Goal: Task Accomplishment & Management: Use online tool/utility

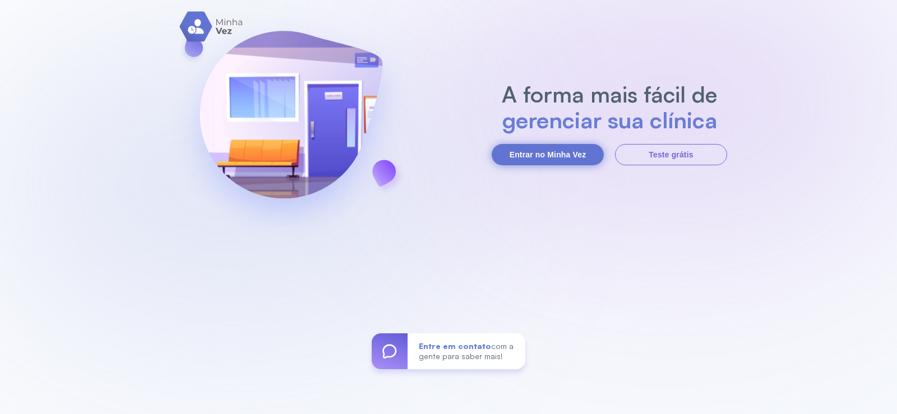
click at [568, 154] on button "Entrar no Minha Vez" at bounding box center [548, 154] width 112 height 21
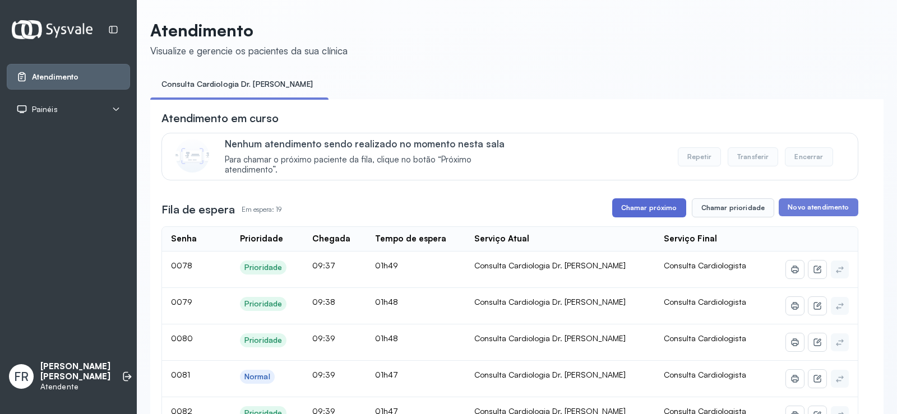
click at [641, 208] on button "Chamar próximo" at bounding box center [649, 207] width 74 height 19
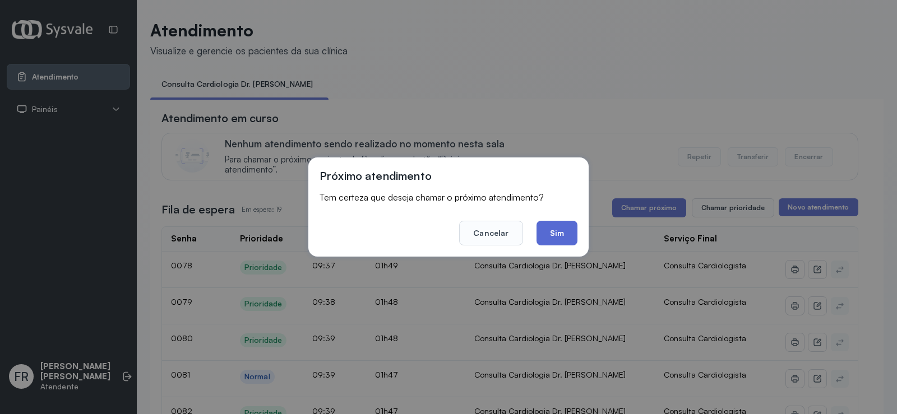
click at [564, 236] on button "Sim" at bounding box center [556, 233] width 41 height 25
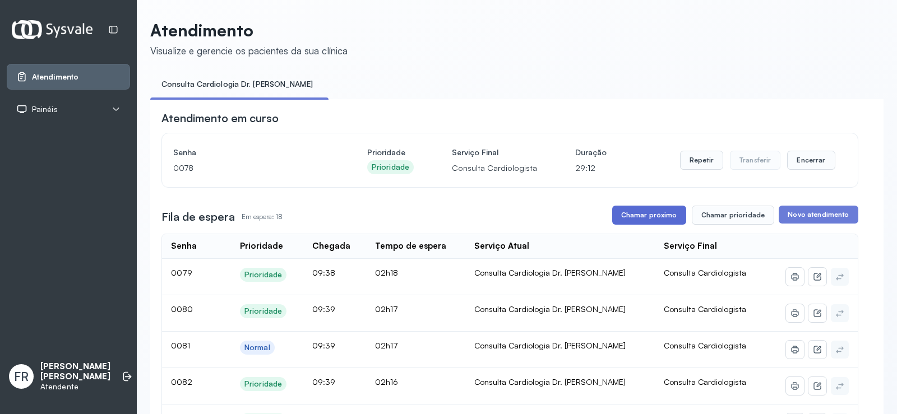
click at [650, 217] on button "Chamar próximo" at bounding box center [649, 215] width 74 height 19
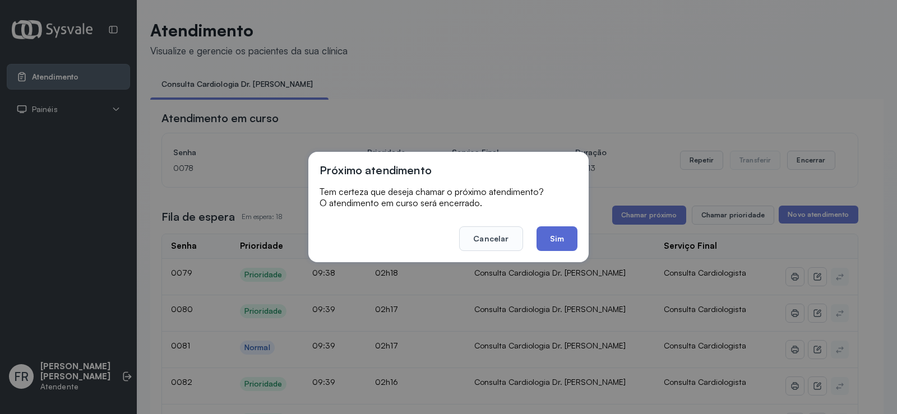
drag, startPoint x: 562, startPoint y: 239, endPoint x: 483, endPoint y: 219, distance: 81.0
click at [561, 239] on button "Sim" at bounding box center [556, 238] width 41 height 25
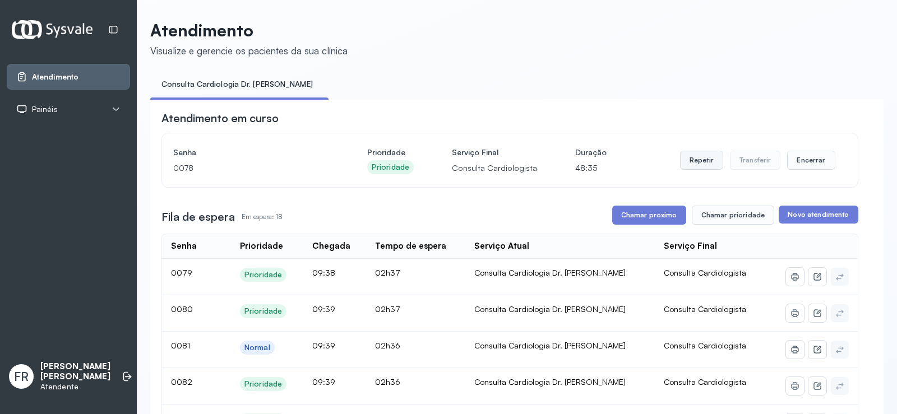
click at [687, 162] on button "Repetir" at bounding box center [701, 160] width 43 height 19
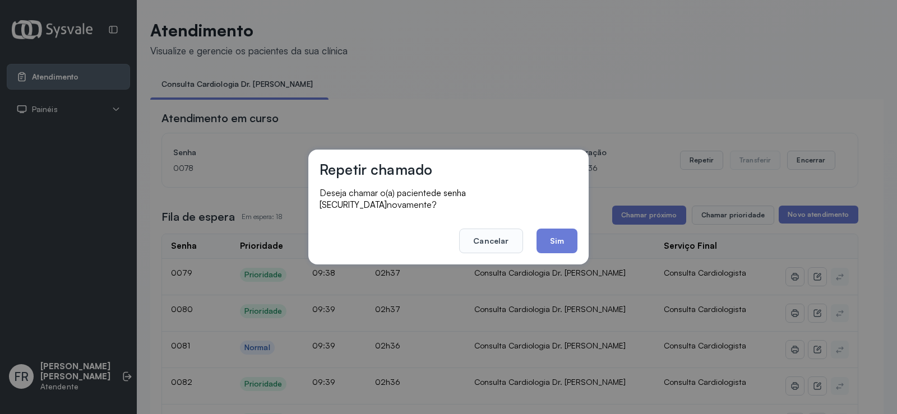
click at [549, 235] on button "Sim" at bounding box center [556, 241] width 41 height 25
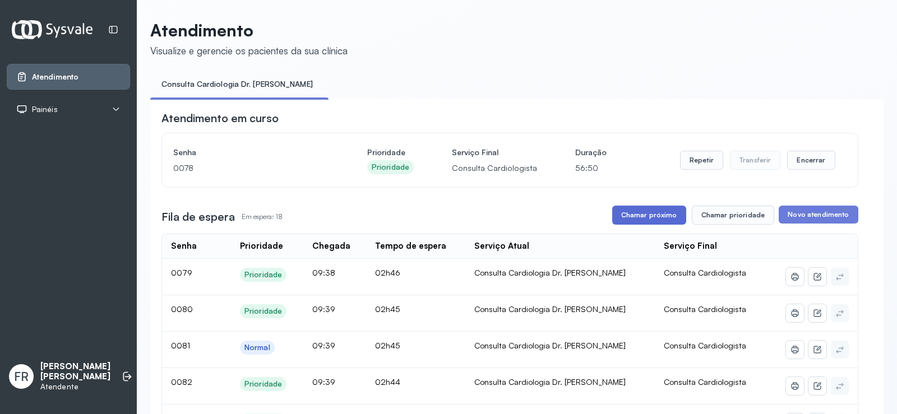
click at [646, 218] on button "Chamar próximo" at bounding box center [649, 215] width 74 height 19
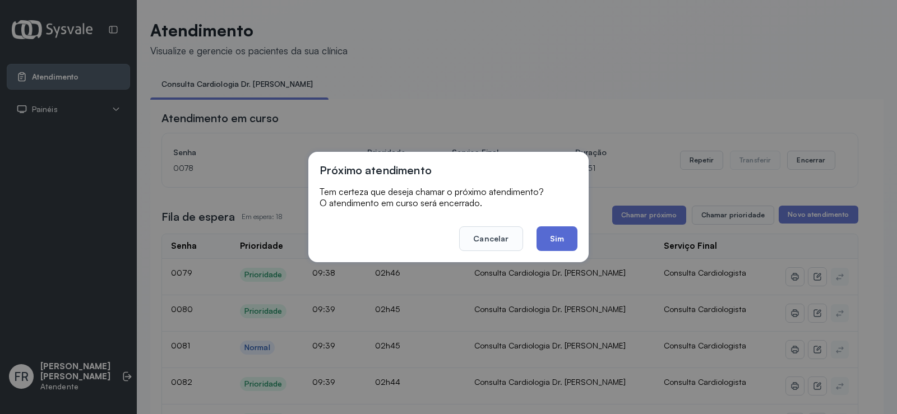
click at [553, 237] on button "Sim" at bounding box center [556, 238] width 41 height 25
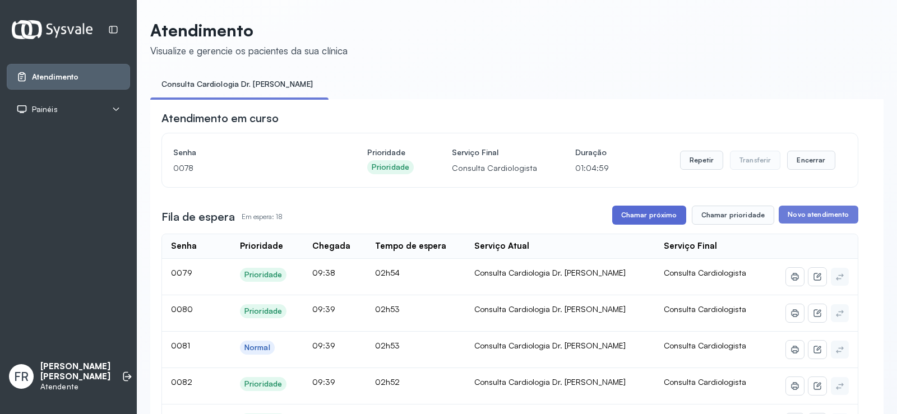
click at [643, 216] on button "Chamar próximo" at bounding box center [649, 215] width 74 height 19
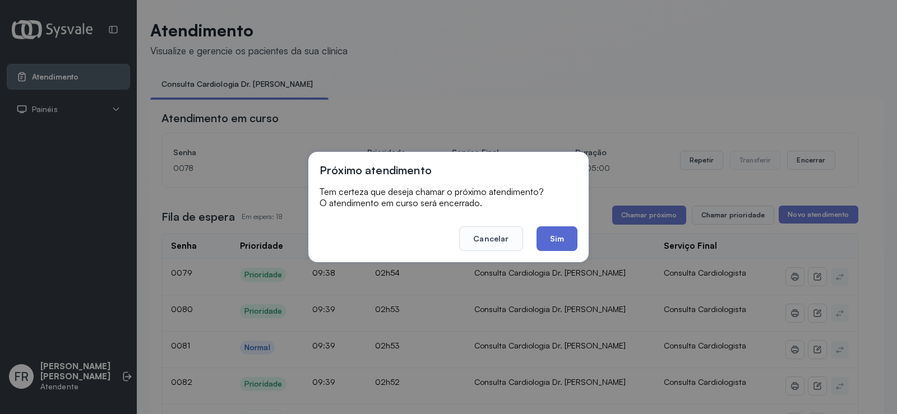
click at [558, 237] on button "Sim" at bounding box center [556, 238] width 41 height 25
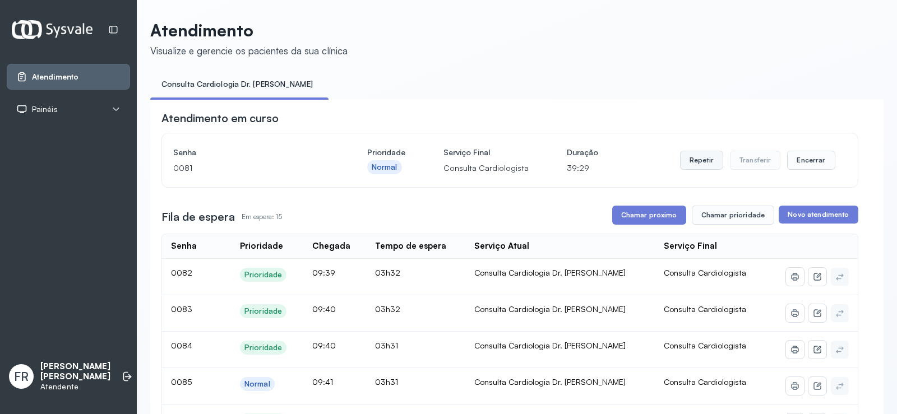
click at [700, 163] on button "Repetir" at bounding box center [701, 160] width 43 height 19
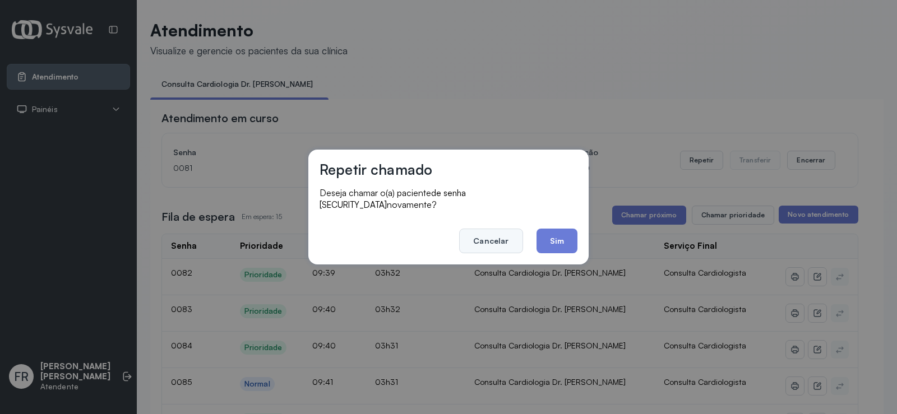
click at [492, 231] on button "Cancelar" at bounding box center [490, 241] width 63 height 25
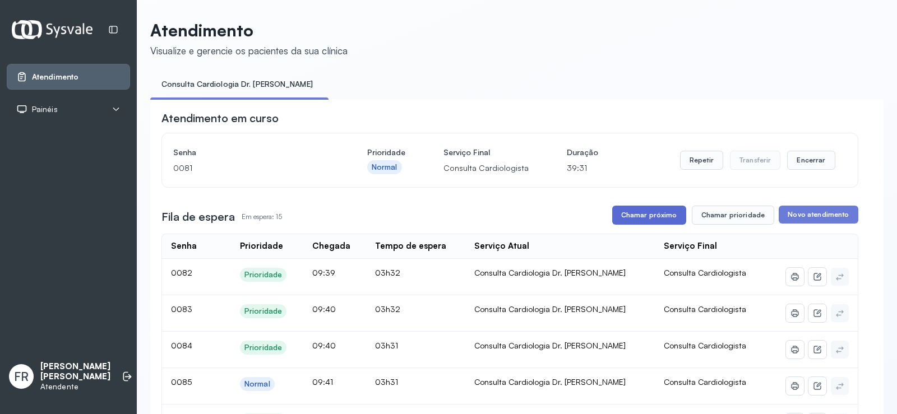
click at [636, 216] on button "Chamar próximo" at bounding box center [649, 215] width 74 height 19
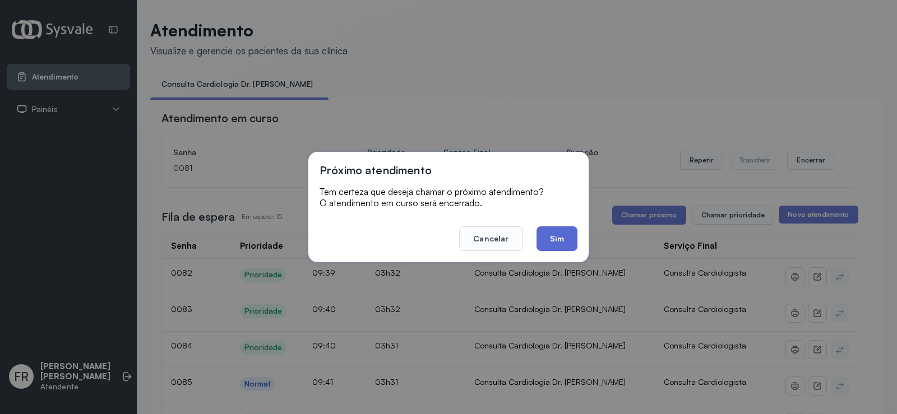
click at [551, 237] on button "Sim" at bounding box center [556, 238] width 41 height 25
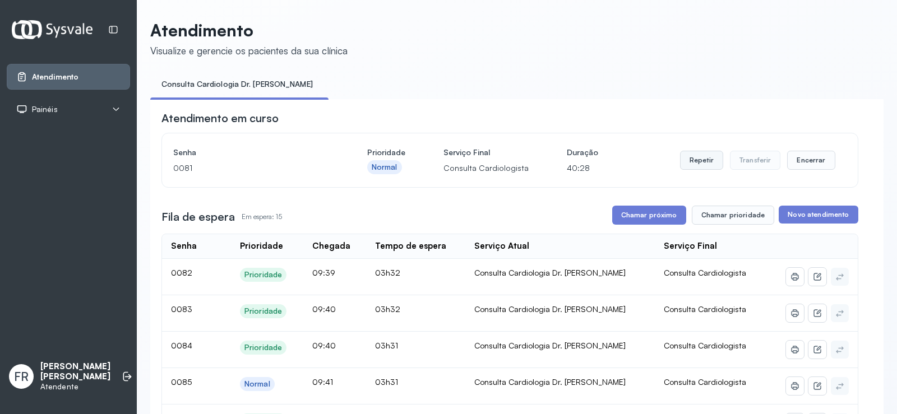
click at [688, 160] on button "Repetir" at bounding box center [701, 160] width 43 height 19
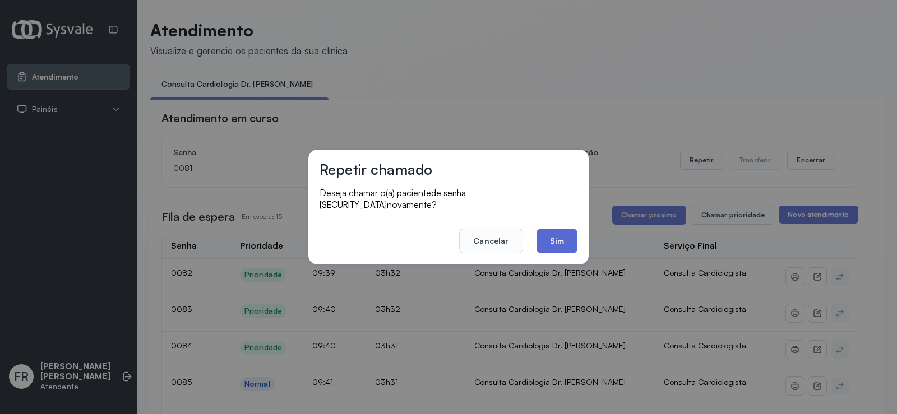
click at [550, 229] on button "Sim" at bounding box center [556, 241] width 41 height 25
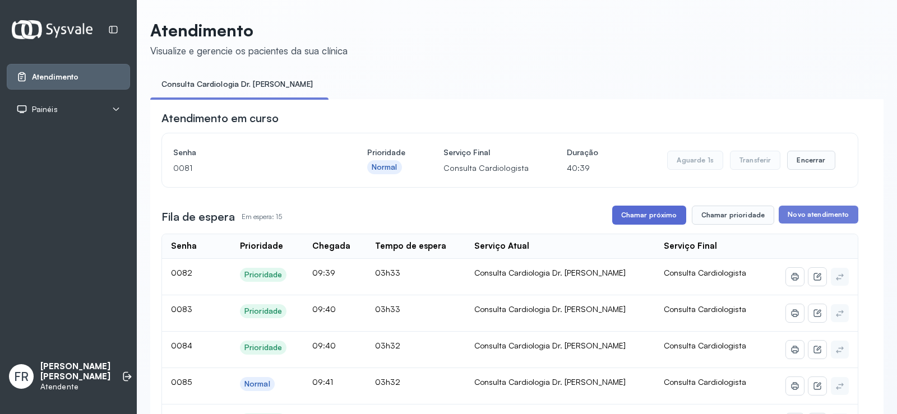
click at [642, 215] on button "Chamar próximo" at bounding box center [649, 215] width 74 height 19
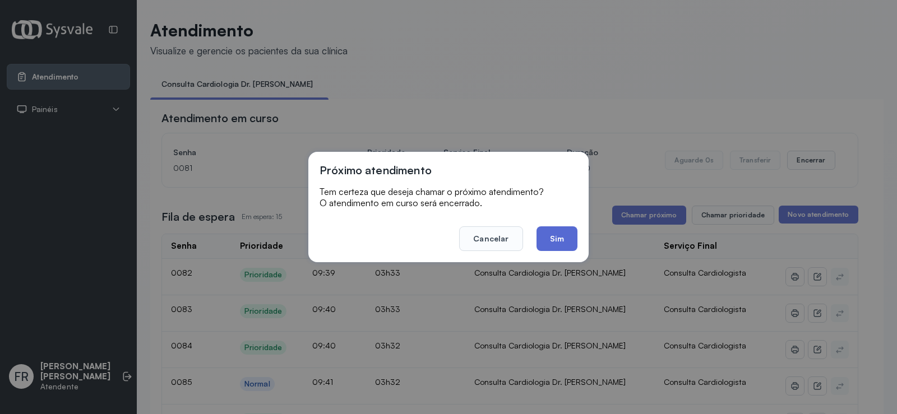
click at [557, 230] on button "Sim" at bounding box center [556, 238] width 41 height 25
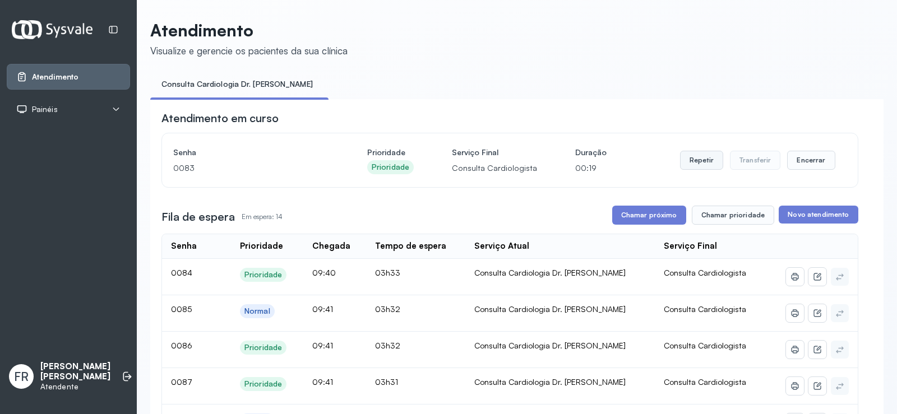
click at [689, 163] on button "Repetir" at bounding box center [701, 160] width 43 height 19
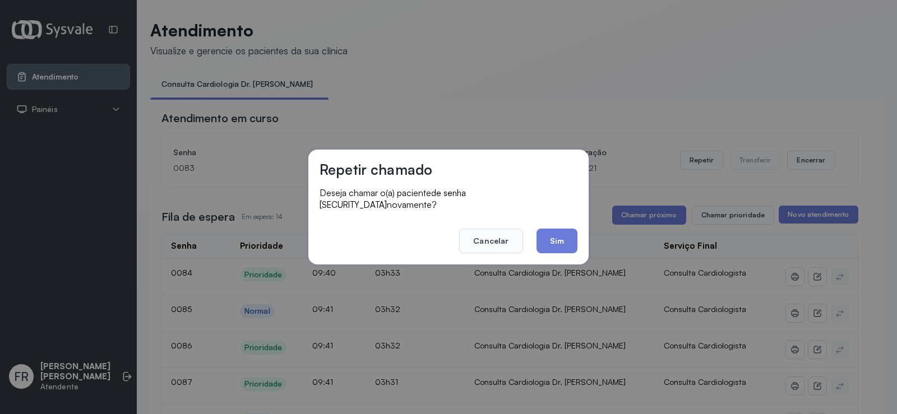
drag, startPoint x: 556, startPoint y: 232, endPoint x: 410, endPoint y: 115, distance: 187.0
click at [557, 230] on button "Sim" at bounding box center [556, 241] width 41 height 25
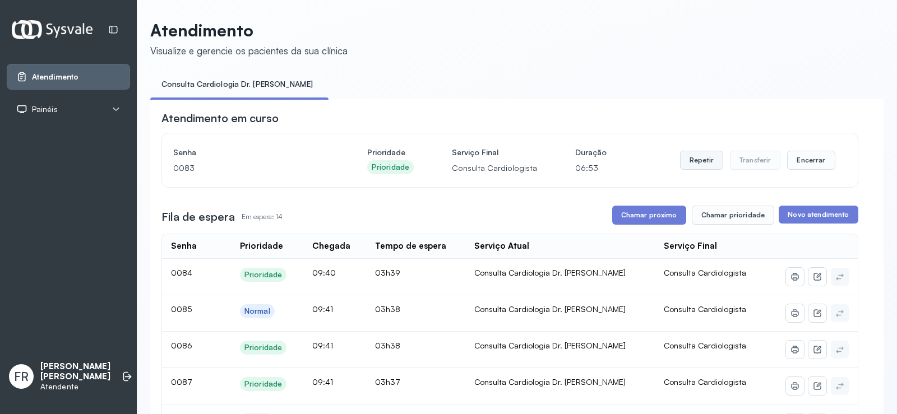
click at [693, 161] on button "Repetir" at bounding box center [701, 160] width 43 height 19
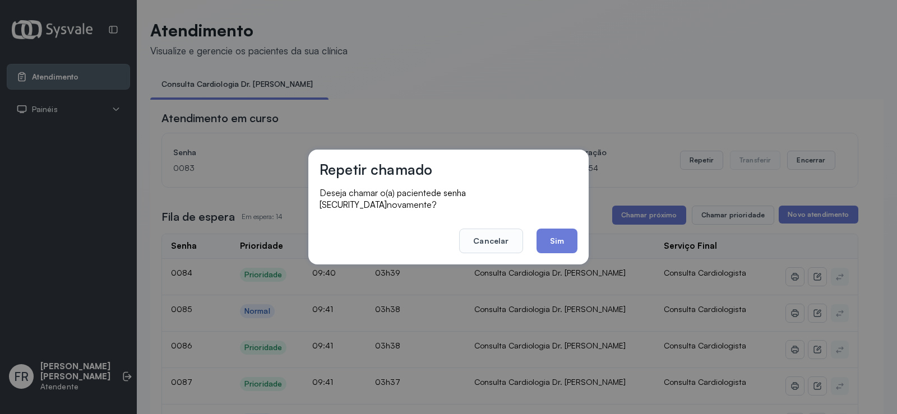
click at [560, 233] on button "Sim" at bounding box center [556, 241] width 41 height 25
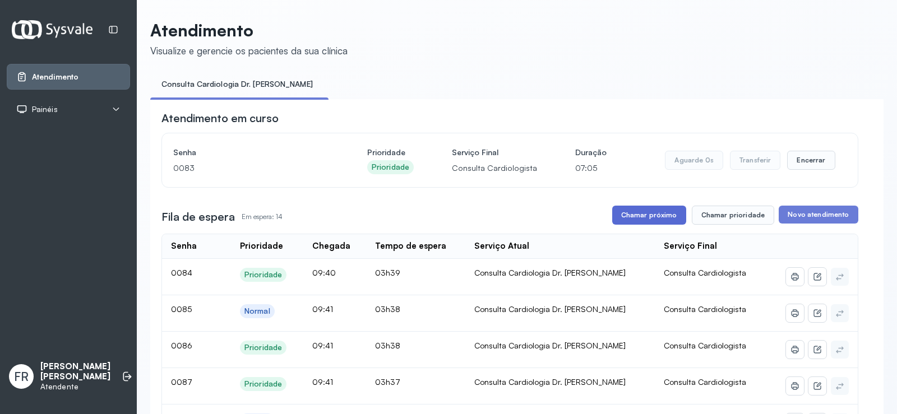
click at [646, 215] on button "Chamar próximo" at bounding box center [649, 215] width 74 height 19
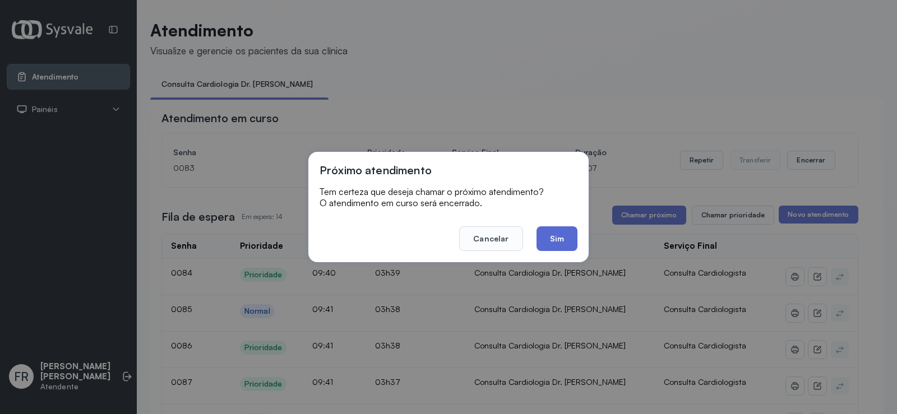
click at [559, 235] on button "Sim" at bounding box center [556, 238] width 41 height 25
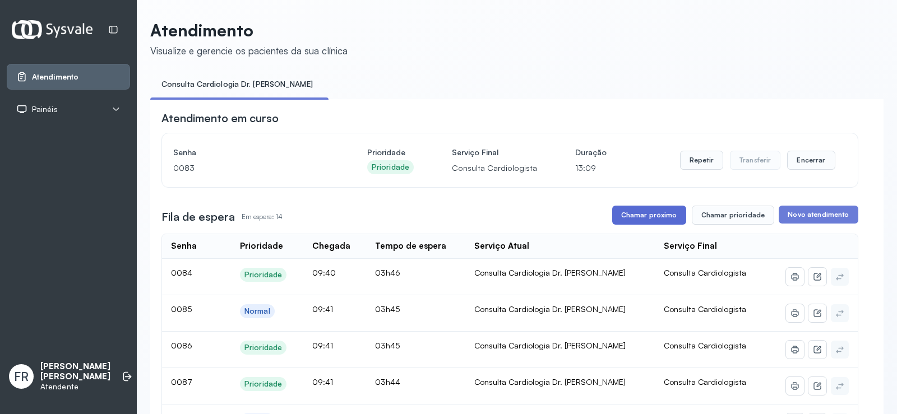
click at [647, 216] on button "Chamar próximo" at bounding box center [649, 215] width 74 height 19
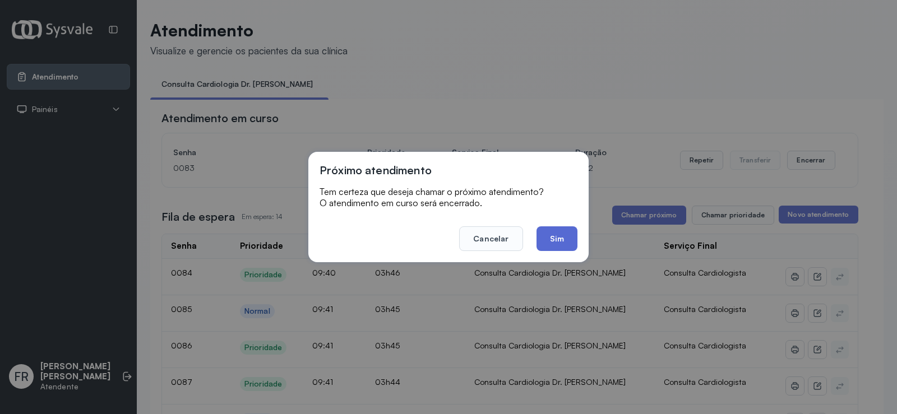
click at [564, 239] on button "Sim" at bounding box center [556, 238] width 41 height 25
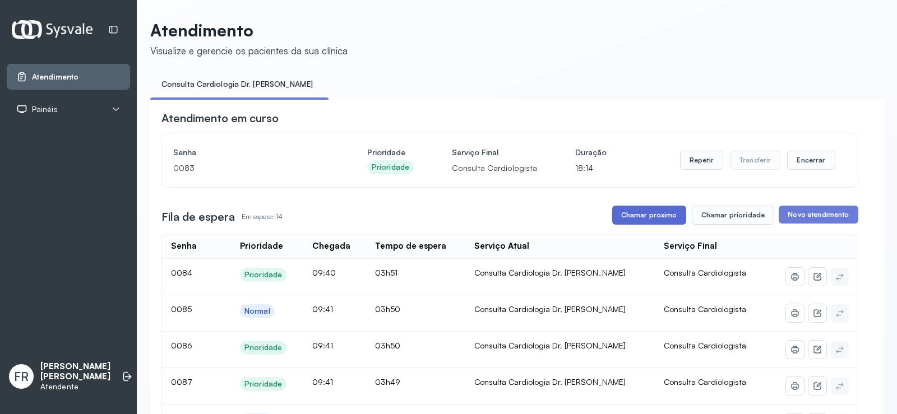
click at [646, 220] on button "Chamar próximo" at bounding box center [649, 215] width 74 height 19
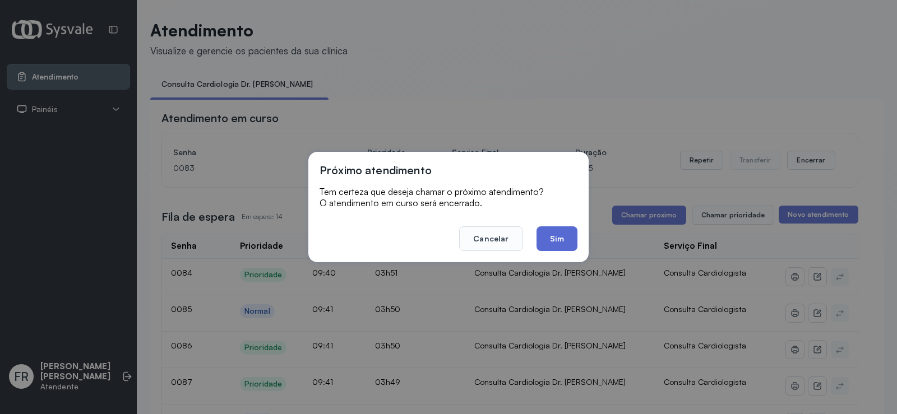
click at [552, 234] on button "Sim" at bounding box center [556, 238] width 41 height 25
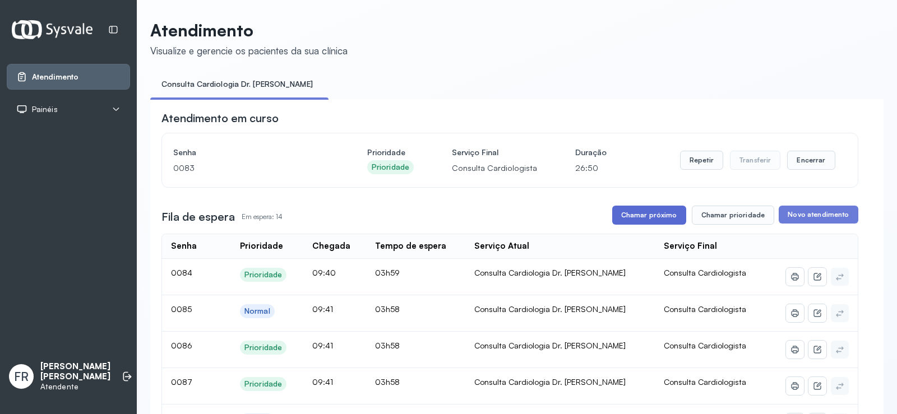
click at [639, 219] on button "Chamar próximo" at bounding box center [649, 215] width 74 height 19
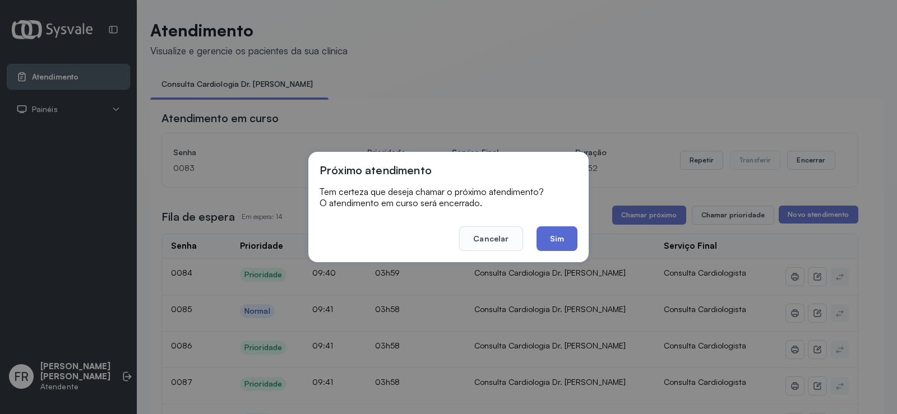
click at [544, 238] on button "Sim" at bounding box center [556, 238] width 41 height 25
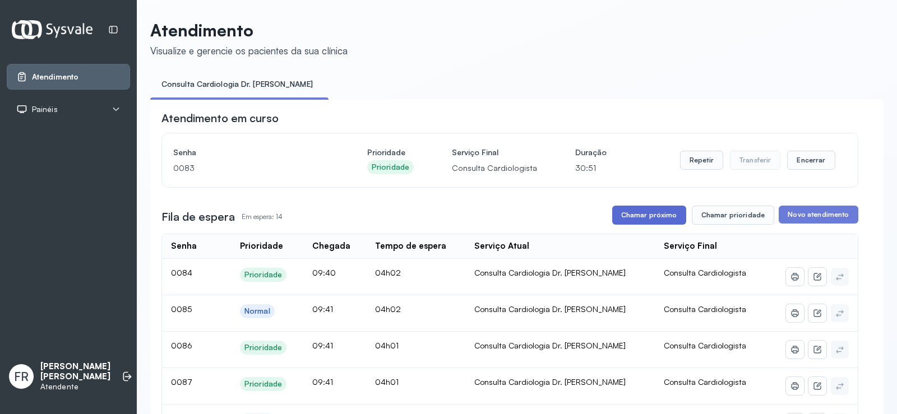
click at [646, 214] on button "Chamar próximo" at bounding box center [649, 215] width 74 height 19
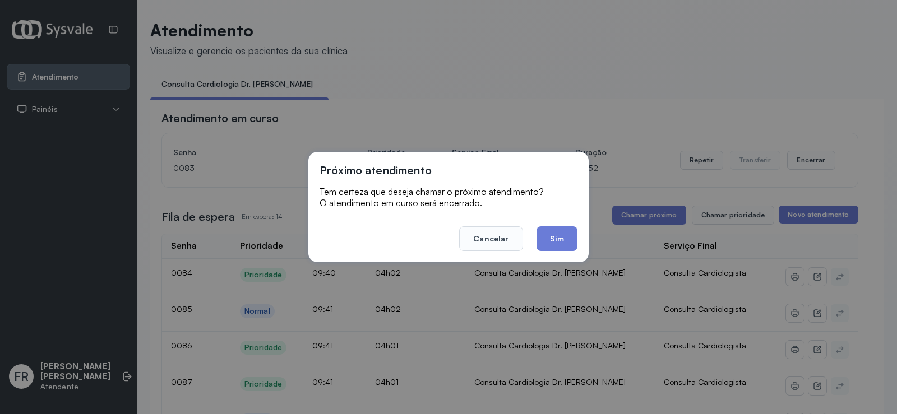
drag, startPoint x: 557, startPoint y: 238, endPoint x: 397, endPoint y: 53, distance: 244.4
click at [553, 230] on button "Sim" at bounding box center [556, 238] width 41 height 25
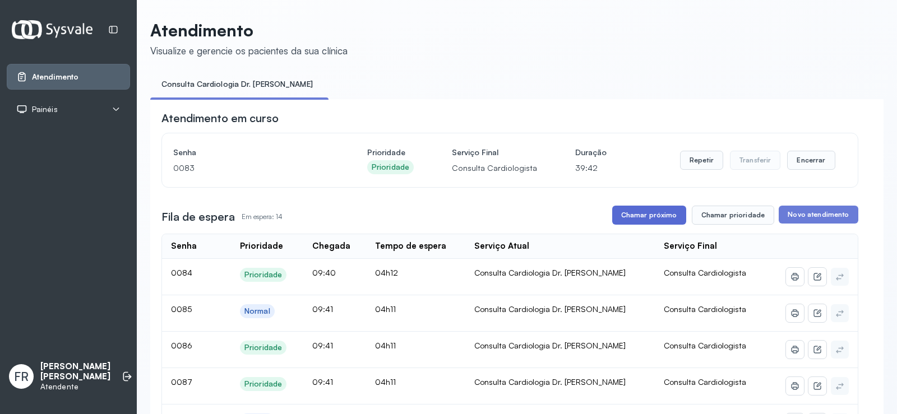
click at [648, 216] on button "Chamar próximo" at bounding box center [649, 215] width 74 height 19
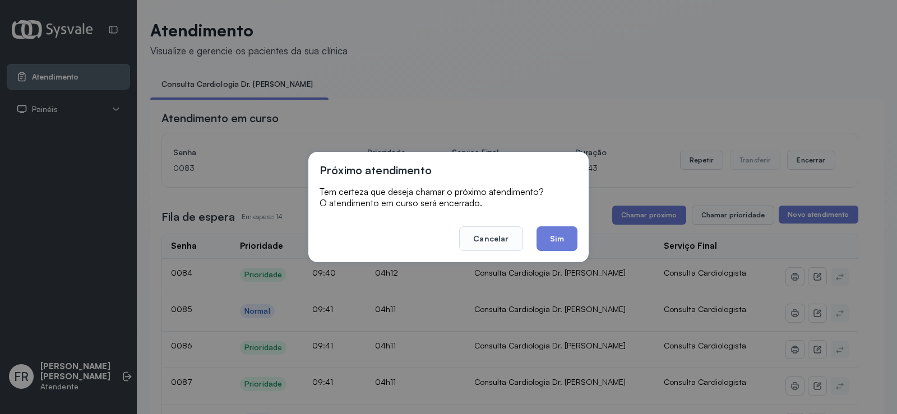
drag, startPoint x: 574, startPoint y: 241, endPoint x: 567, endPoint y: 241, distance: 7.3
click at [574, 242] on button "Sim" at bounding box center [556, 238] width 41 height 25
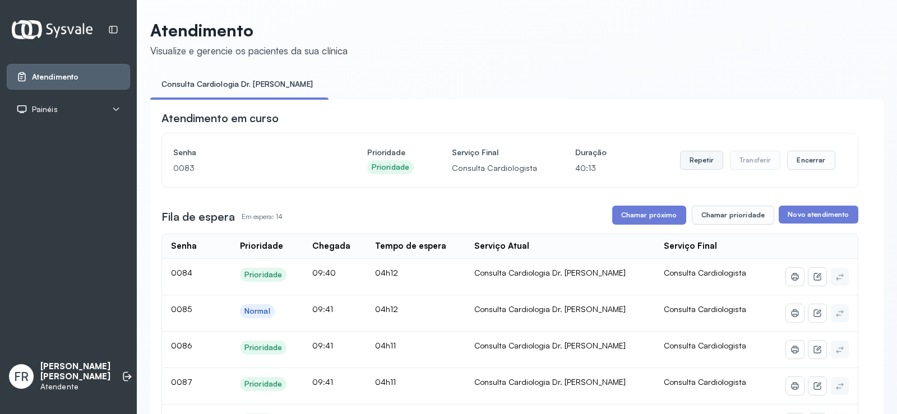
drag, startPoint x: 702, startPoint y: 165, endPoint x: 686, endPoint y: 163, distance: 15.9
click at [686, 163] on button "Repetir" at bounding box center [701, 160] width 43 height 19
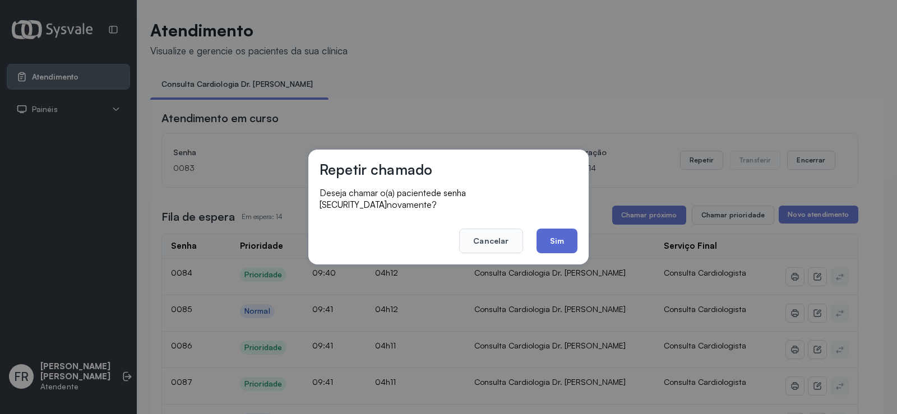
click at [558, 230] on button "Sim" at bounding box center [556, 241] width 41 height 25
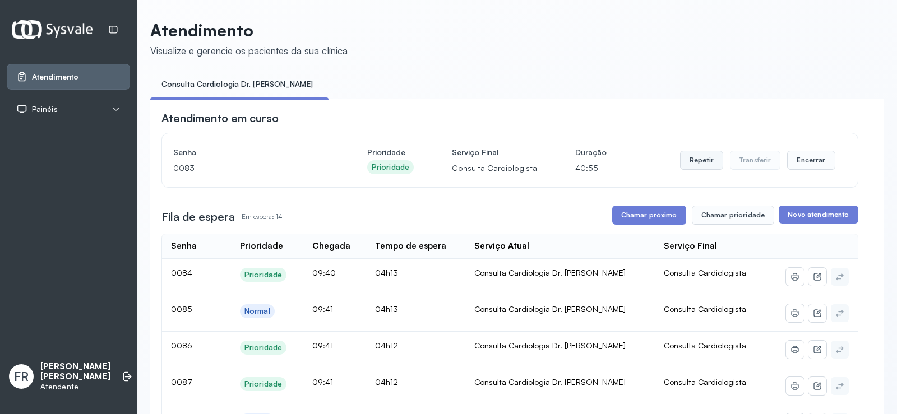
click at [689, 161] on button "Repetir" at bounding box center [701, 160] width 43 height 19
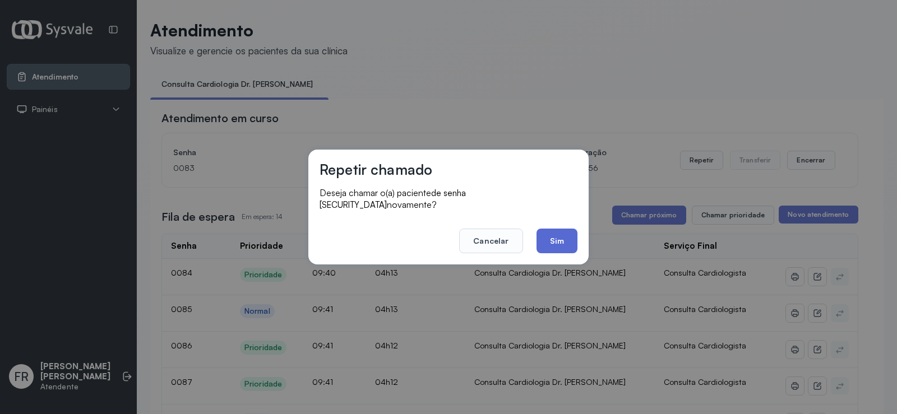
click at [557, 234] on button "Sim" at bounding box center [556, 241] width 41 height 25
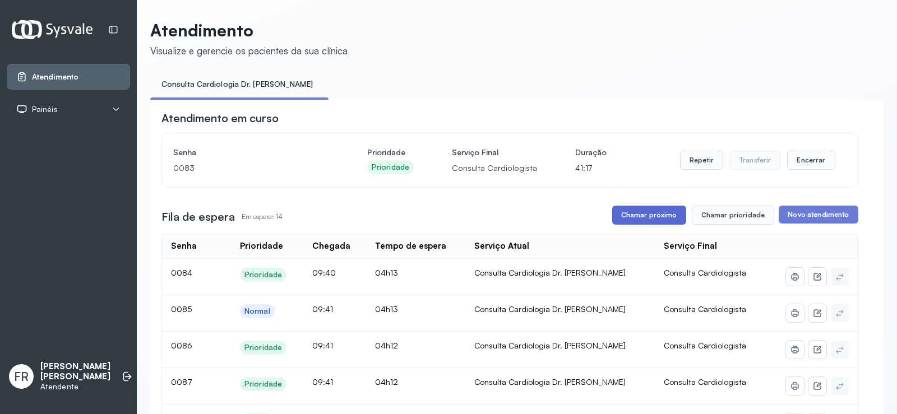
click at [638, 216] on button "Chamar próximo" at bounding box center [649, 215] width 74 height 19
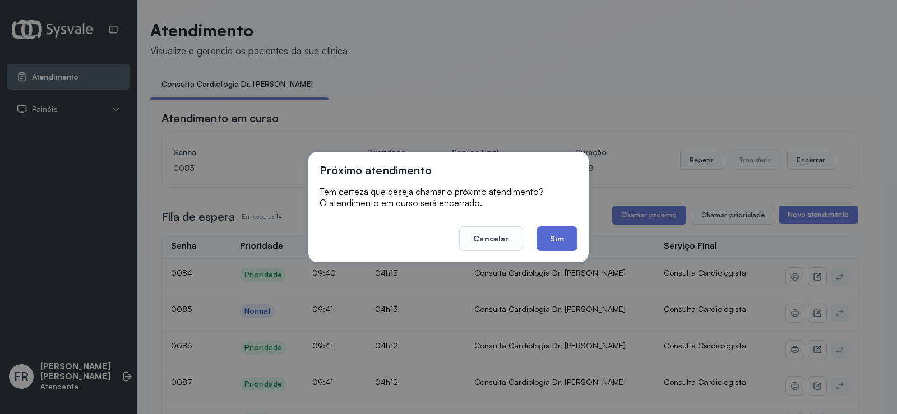
drag, startPoint x: 556, startPoint y: 238, endPoint x: 547, endPoint y: 228, distance: 13.9
click at [555, 238] on button "Sim" at bounding box center [556, 238] width 41 height 25
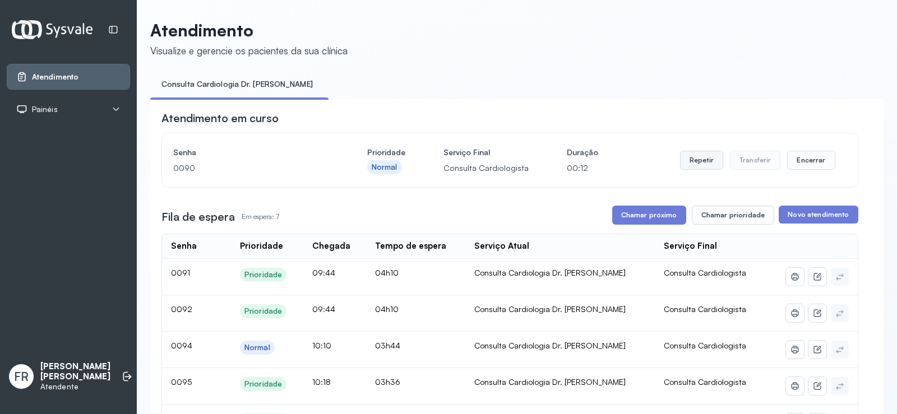
click at [703, 162] on button "Repetir" at bounding box center [701, 160] width 43 height 19
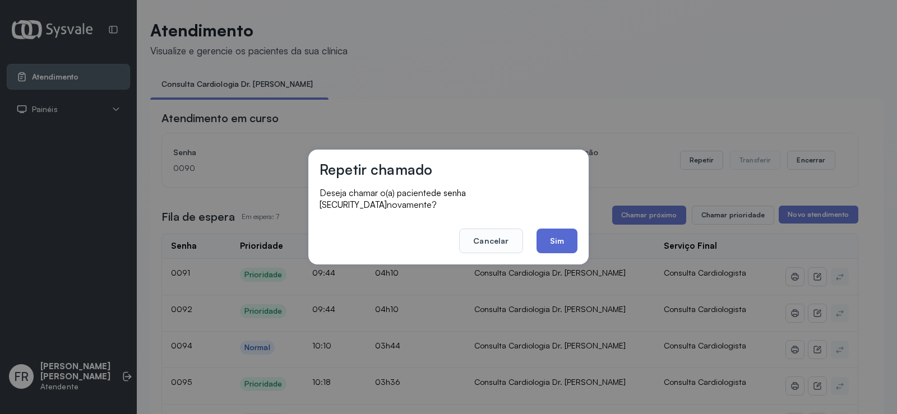
click at [551, 239] on button "Sim" at bounding box center [556, 241] width 41 height 25
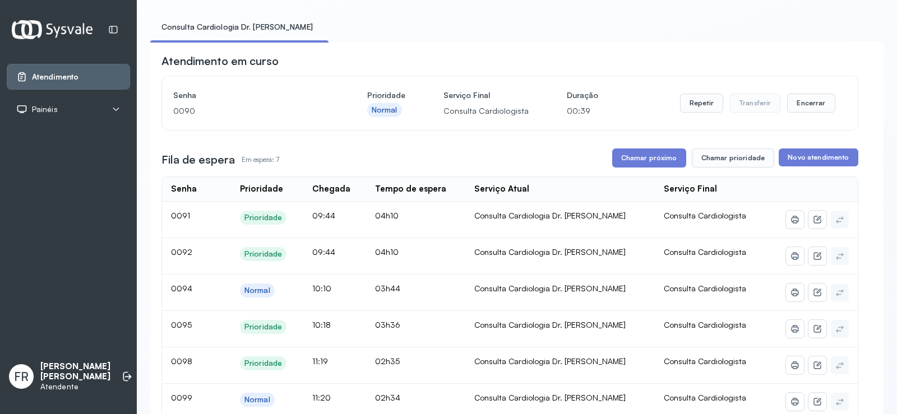
scroll to position [56, 0]
click at [700, 105] on button "Repetir" at bounding box center [701, 104] width 43 height 19
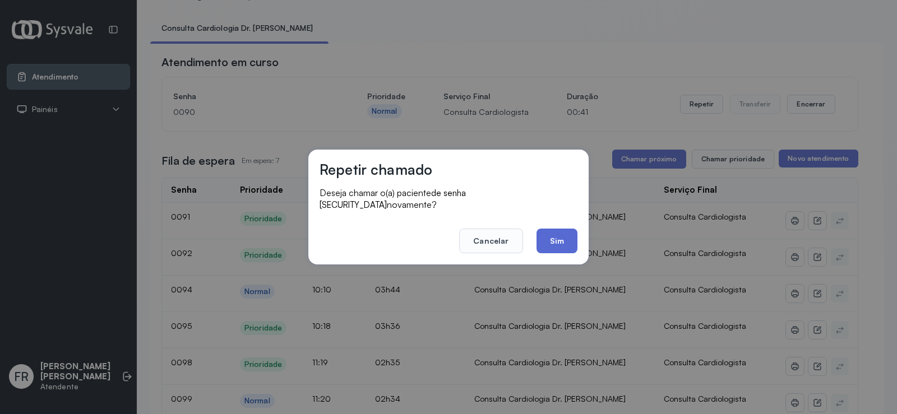
click at [554, 233] on button "Sim" at bounding box center [556, 241] width 41 height 25
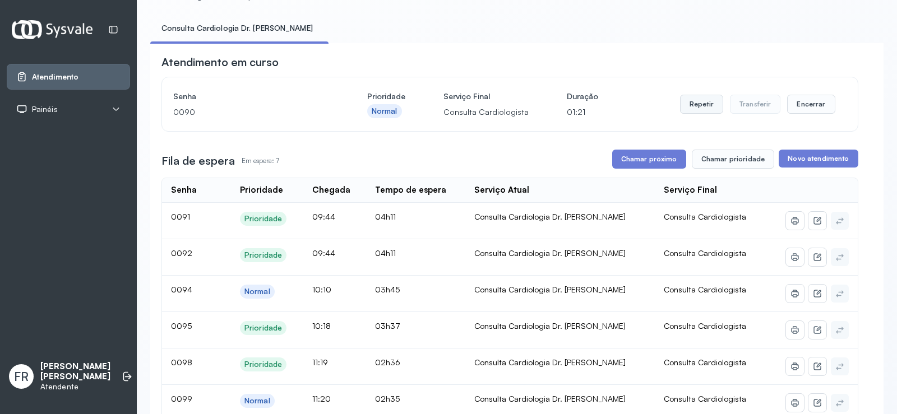
click at [692, 108] on button "Repetir" at bounding box center [701, 104] width 43 height 19
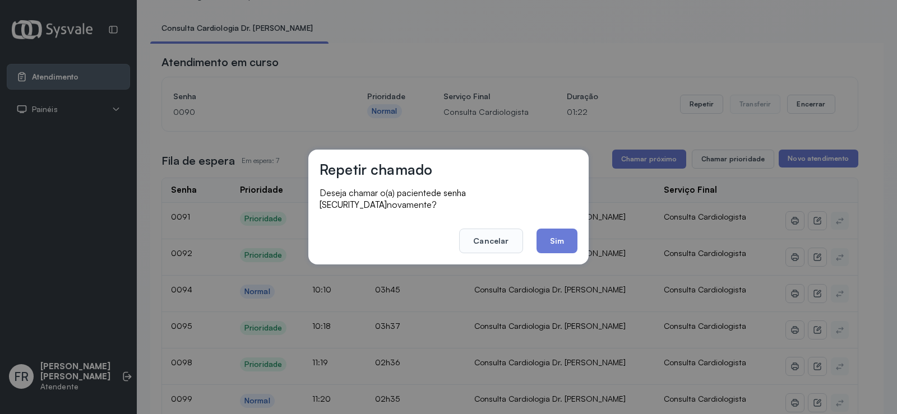
click at [554, 231] on button "Sim" at bounding box center [556, 241] width 41 height 25
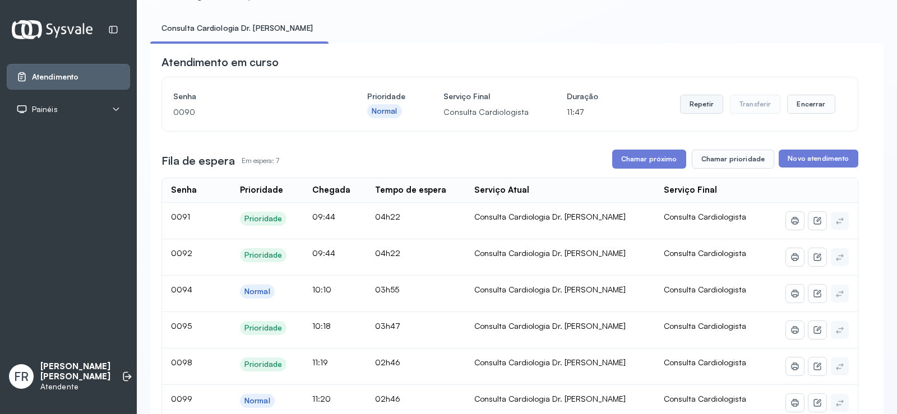
click at [698, 103] on button "Repetir" at bounding box center [701, 104] width 43 height 19
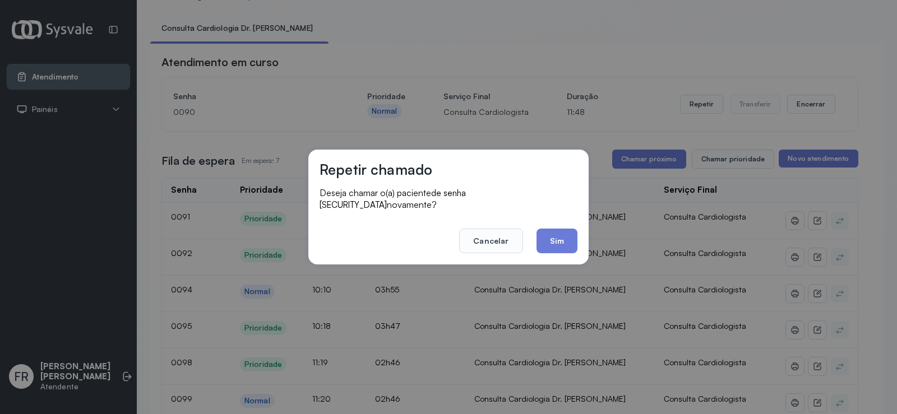
click at [558, 237] on button "Sim" at bounding box center [556, 241] width 41 height 25
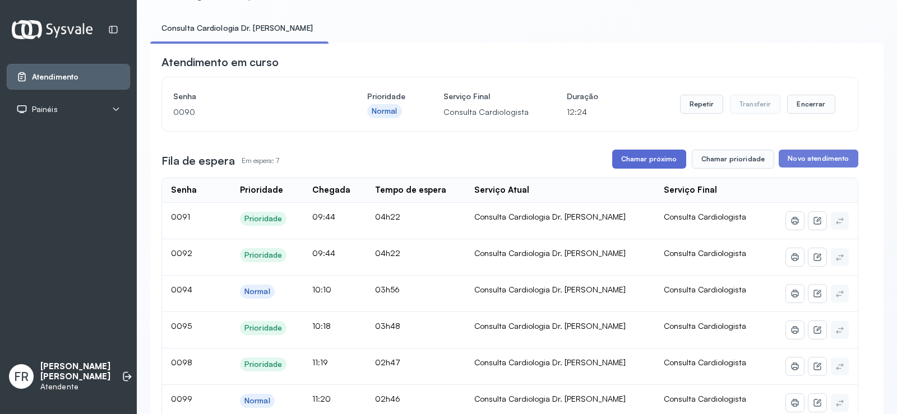
click at [658, 162] on button "Chamar próximo" at bounding box center [649, 159] width 74 height 19
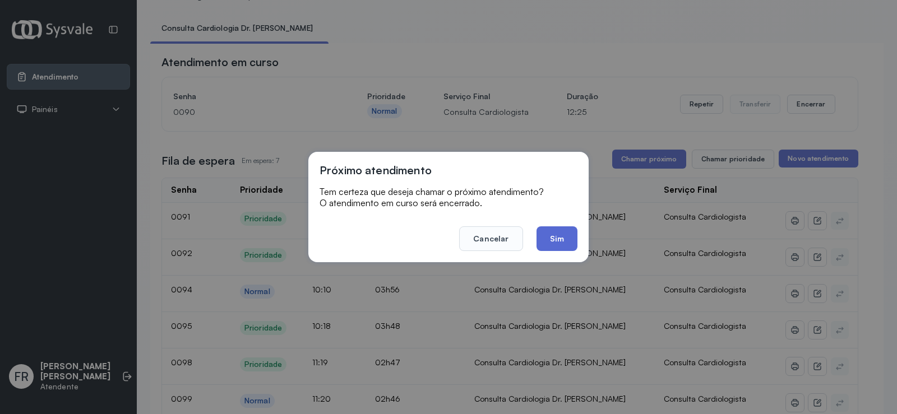
click at [569, 232] on button "Sim" at bounding box center [556, 238] width 41 height 25
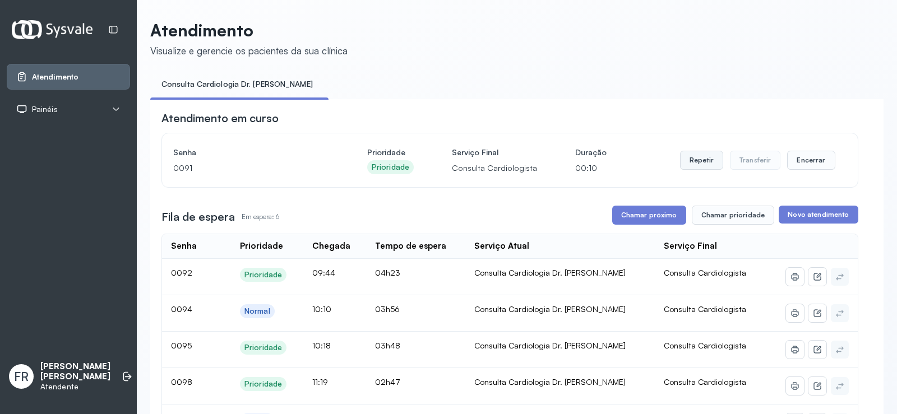
click at [693, 162] on button "Repetir" at bounding box center [701, 160] width 43 height 19
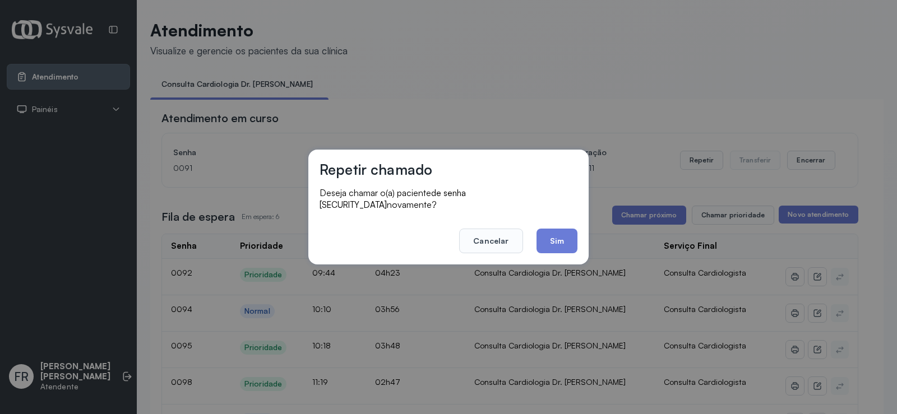
drag, startPoint x: 560, startPoint y: 238, endPoint x: 517, endPoint y: 230, distance: 43.9
click at [553, 237] on button "Sim" at bounding box center [556, 241] width 41 height 25
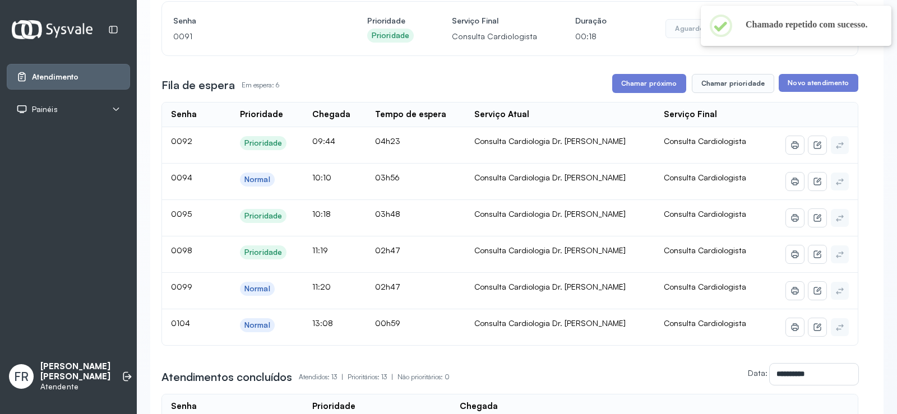
scroll to position [112, 0]
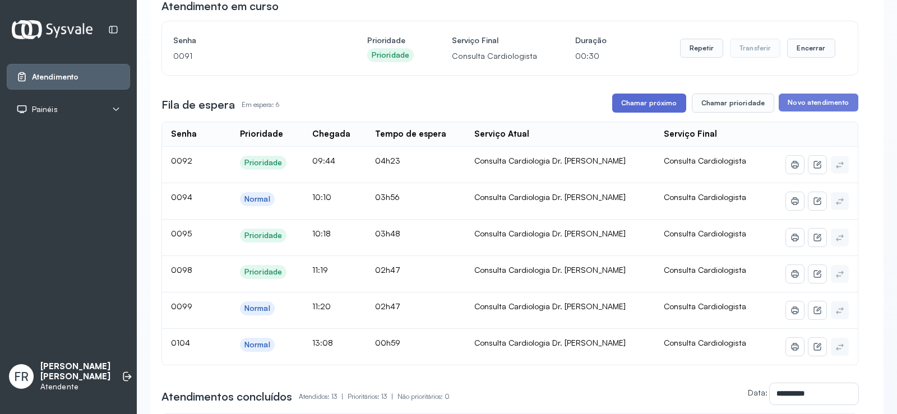
click at [651, 104] on button "Chamar próximo" at bounding box center [649, 103] width 74 height 19
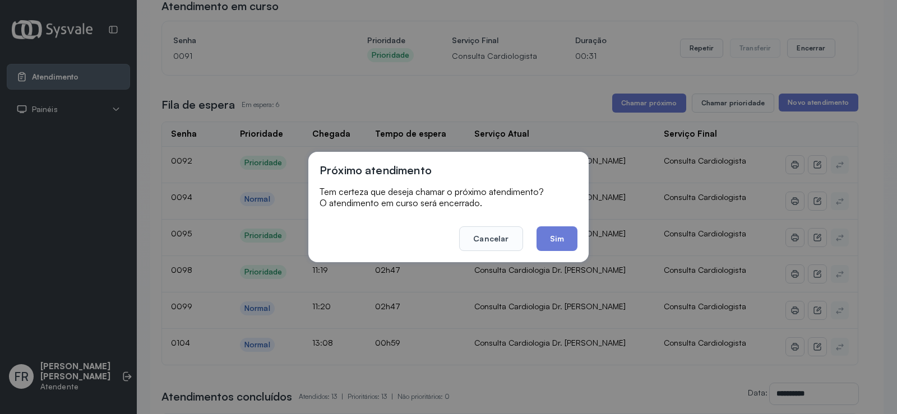
click at [546, 231] on button "Sim" at bounding box center [556, 238] width 41 height 25
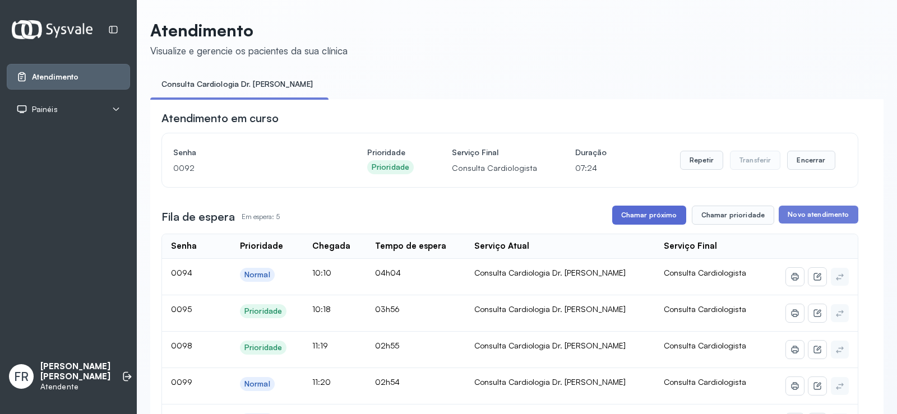
click at [637, 217] on button "Chamar próximo" at bounding box center [649, 215] width 74 height 19
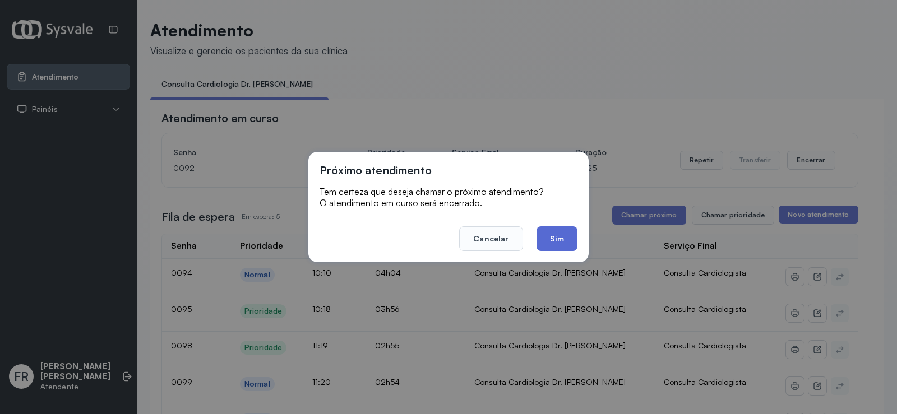
click at [559, 242] on button "Sim" at bounding box center [556, 238] width 41 height 25
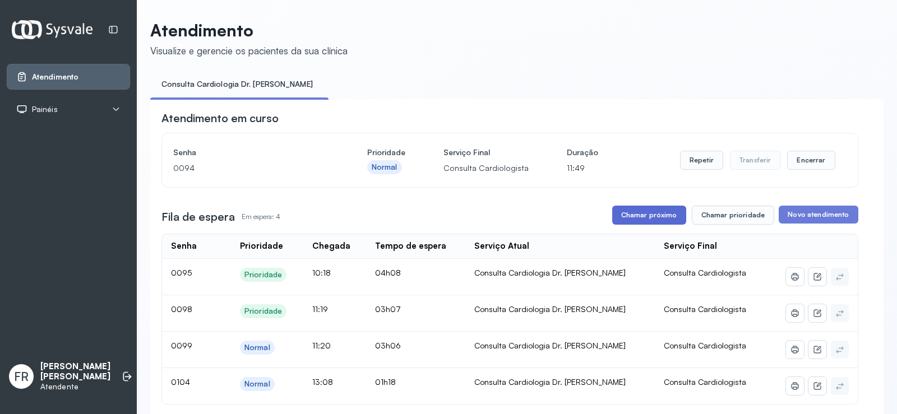
click at [643, 215] on button "Chamar próximo" at bounding box center [649, 215] width 74 height 19
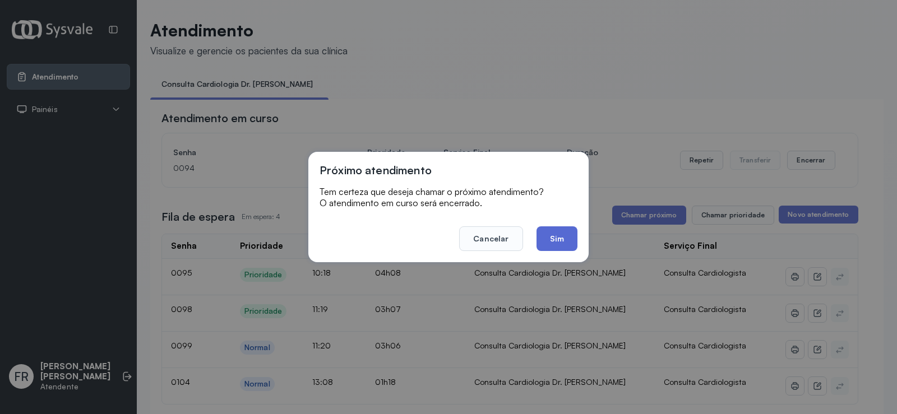
drag, startPoint x: 559, startPoint y: 238, endPoint x: 478, endPoint y: 225, distance: 82.3
click at [557, 238] on button "Sim" at bounding box center [556, 238] width 41 height 25
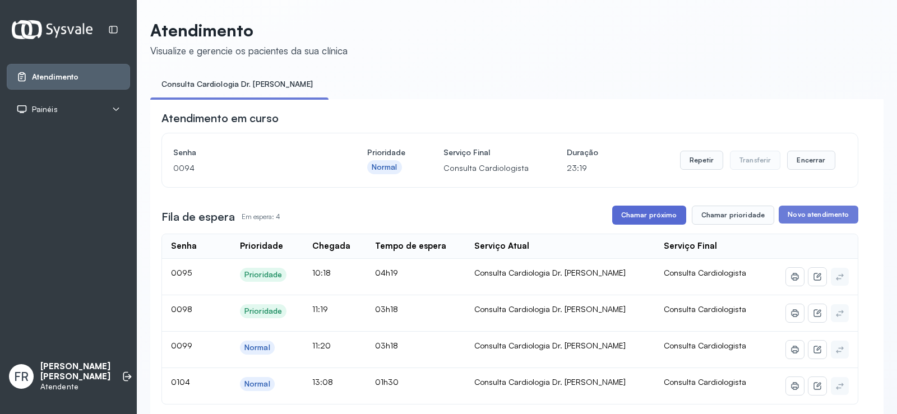
click at [651, 216] on button "Chamar próximo" at bounding box center [649, 215] width 74 height 19
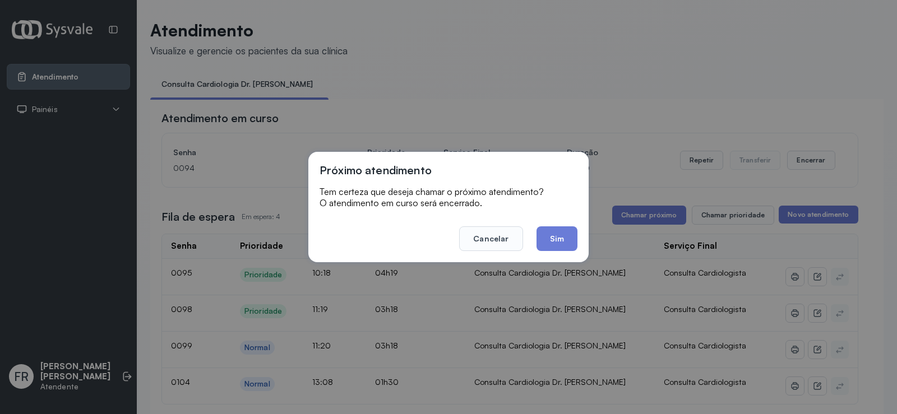
drag, startPoint x: 551, startPoint y: 238, endPoint x: 449, endPoint y: 116, distance: 158.4
click at [546, 233] on button "Sim" at bounding box center [556, 238] width 41 height 25
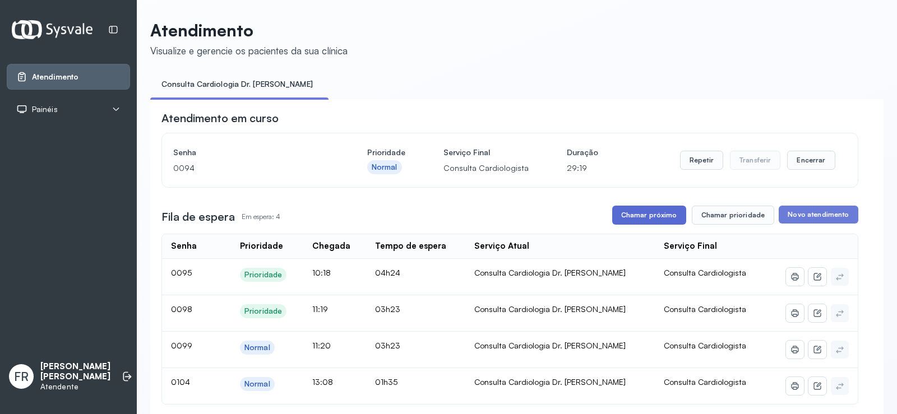
click at [641, 216] on button "Chamar próximo" at bounding box center [649, 215] width 74 height 19
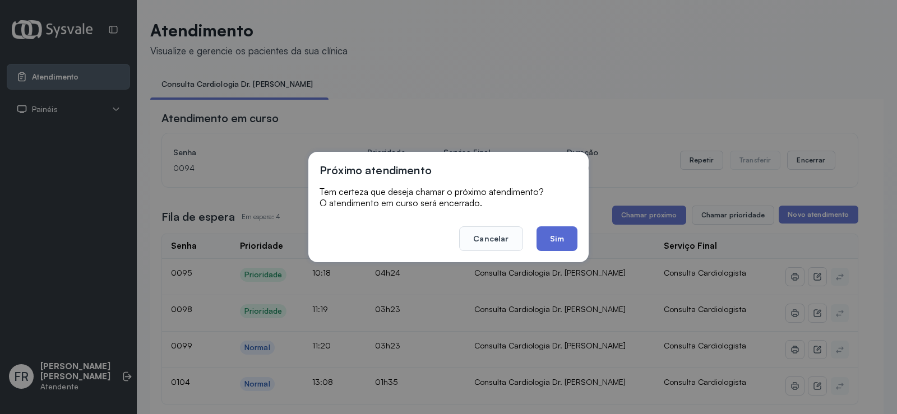
drag, startPoint x: 553, startPoint y: 237, endPoint x: 492, endPoint y: 235, distance: 60.6
click at [546, 237] on button "Sim" at bounding box center [556, 238] width 41 height 25
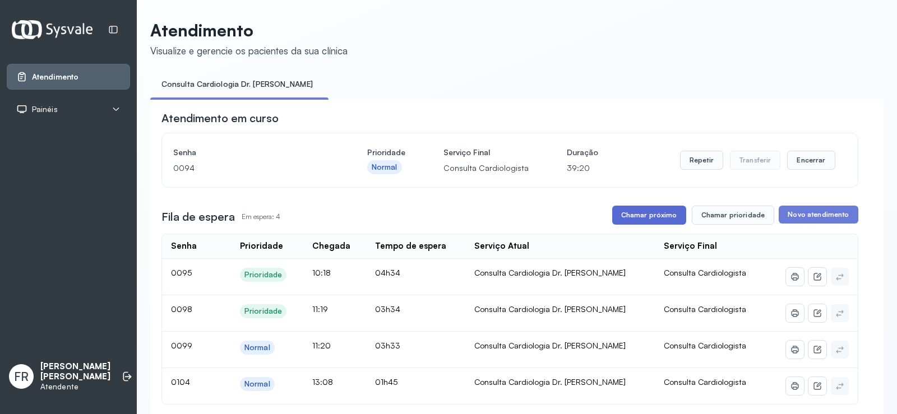
click at [642, 217] on button "Chamar próximo" at bounding box center [649, 215] width 74 height 19
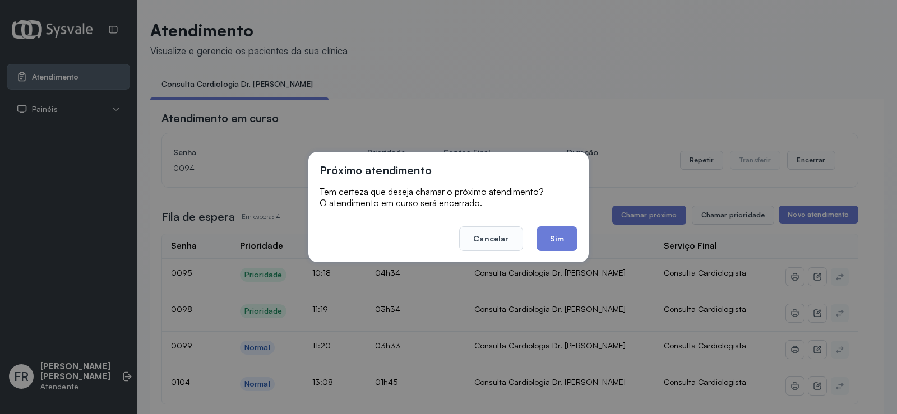
drag, startPoint x: 565, startPoint y: 238, endPoint x: 543, endPoint y: 236, distance: 22.0
click at [562, 238] on button "Sim" at bounding box center [556, 238] width 41 height 25
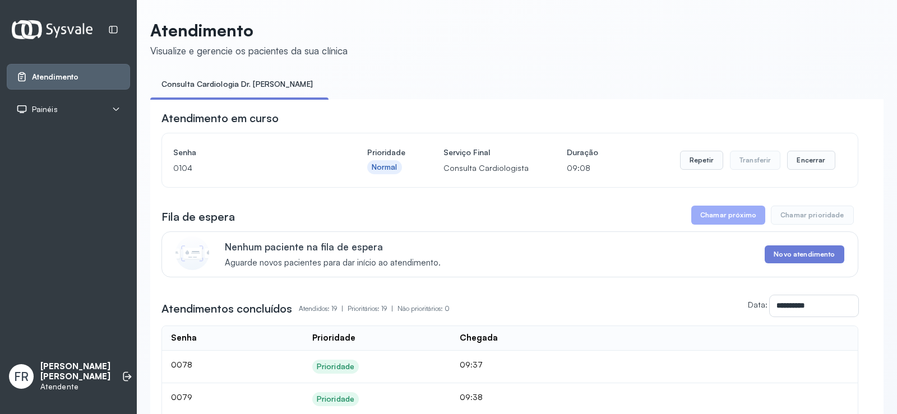
click at [737, 223] on button "Chamar próximo" at bounding box center [728, 215] width 74 height 19
